Goal: Task Accomplishment & Management: Manage account settings

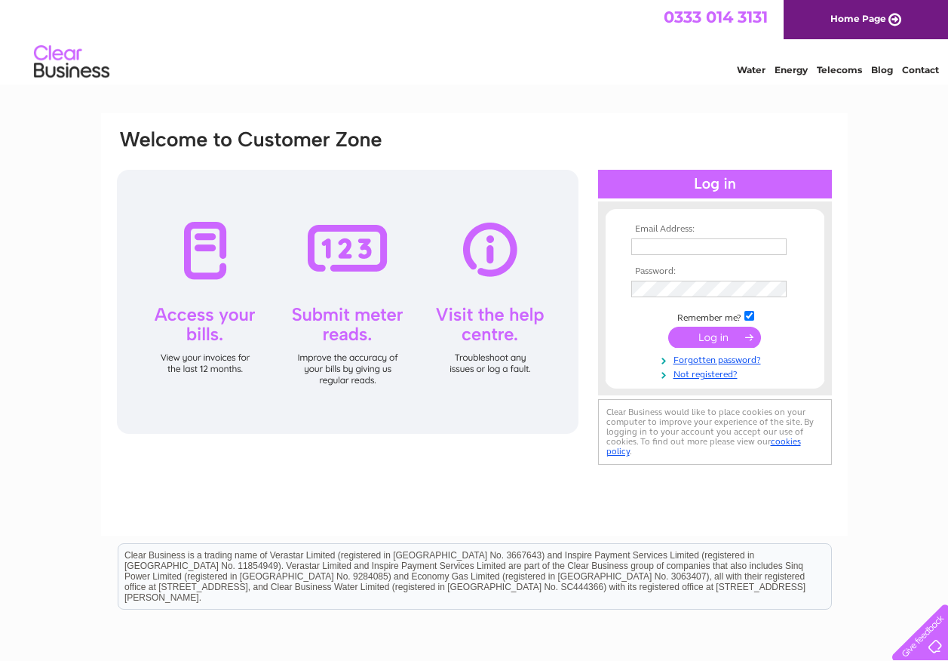
click at [679, 247] on input "text" at bounding box center [708, 246] width 155 height 17
type input "[EMAIL_ADDRESS][DOMAIN_NAME]"
click at [699, 336] on input "submit" at bounding box center [714, 338] width 93 height 21
